Goal: Task Accomplishment & Management: Use online tool/utility

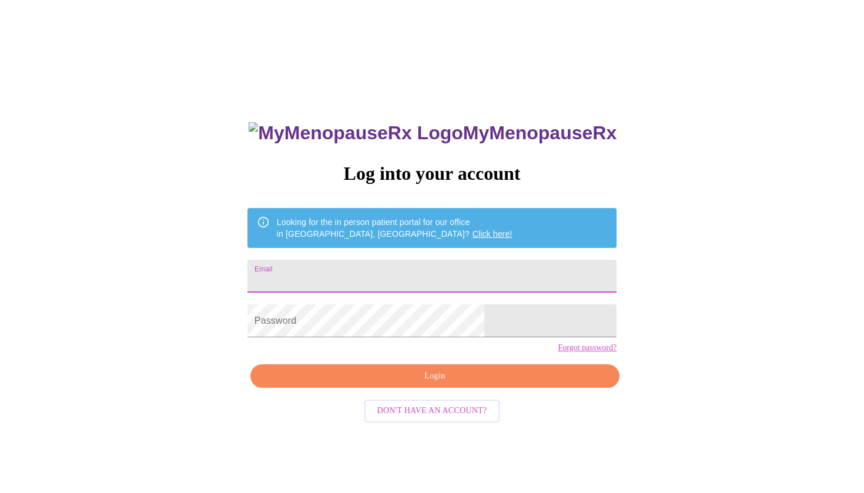
type input "[EMAIL_ADDRESS][DOMAIN_NAME]"
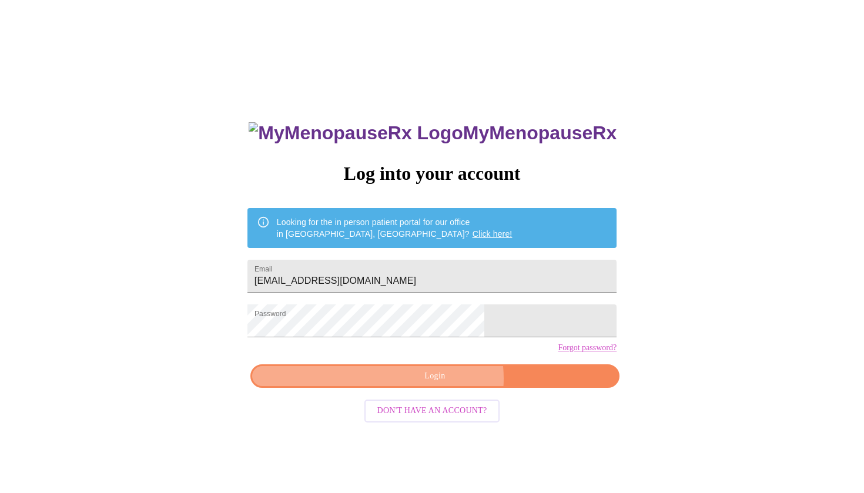
click at [443, 384] on span "Login" at bounding box center [435, 376] width 342 height 15
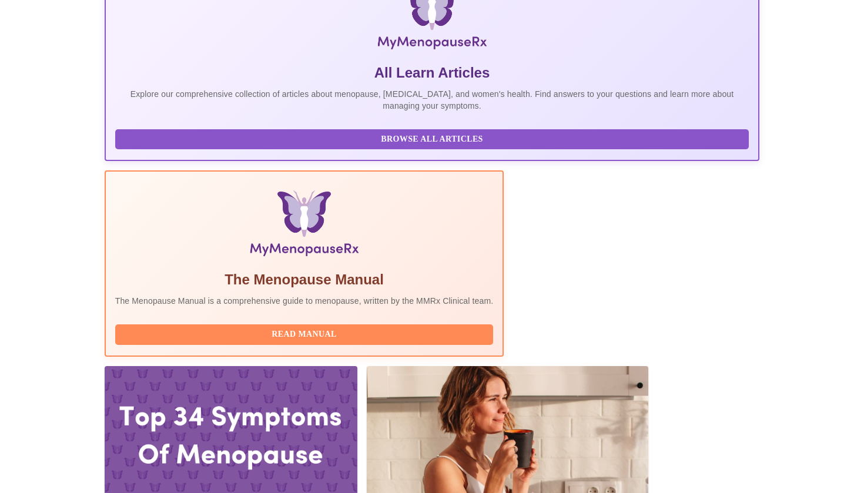
scroll to position [208, 0]
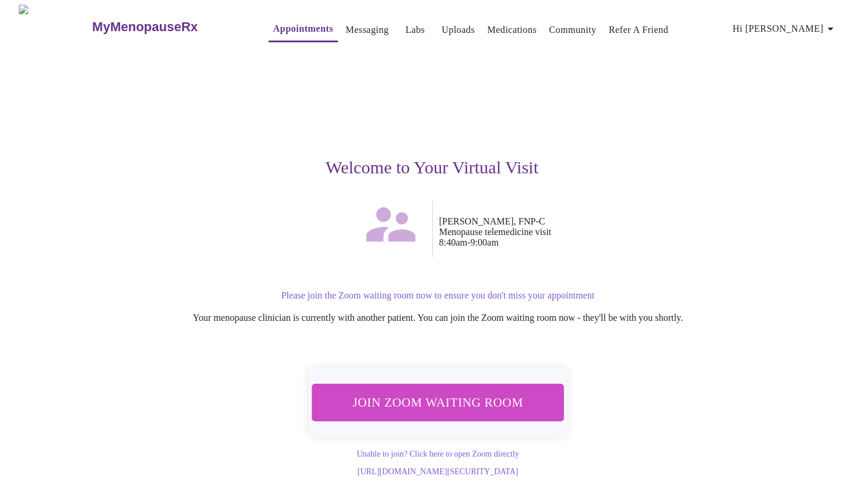
click at [477, 397] on span "Join Zoom Waiting Room" at bounding box center [437, 403] width 221 height 22
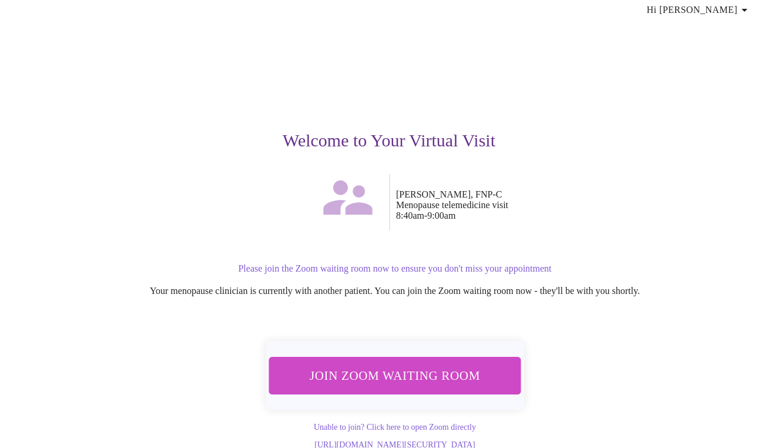
scroll to position [43, 0]
click at [434, 365] on span "Join Zoom Waiting Room" at bounding box center [395, 376] width 221 height 22
